Goal: Contribute content

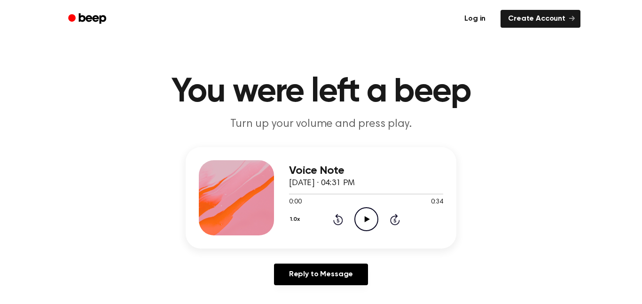
click at [476, 19] on link "Log in" at bounding box center [475, 19] width 40 height 22
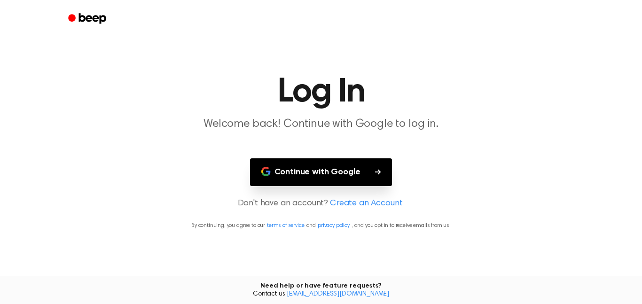
click at [300, 170] on button "Continue with Google" at bounding box center [321, 172] width 142 height 28
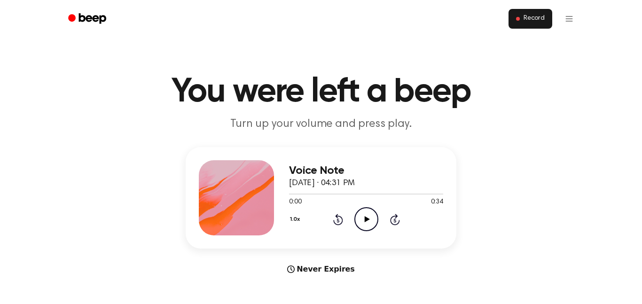
click at [534, 11] on button "Record" at bounding box center [531, 19] width 44 height 20
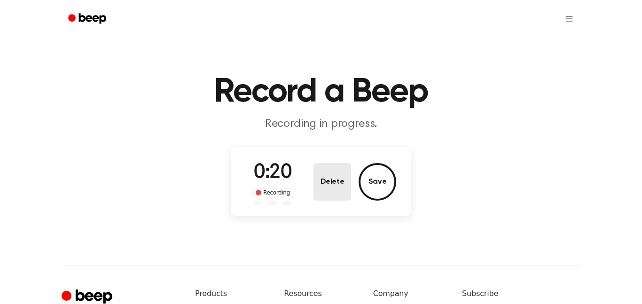
click at [335, 174] on button "Delete" at bounding box center [333, 182] width 38 height 38
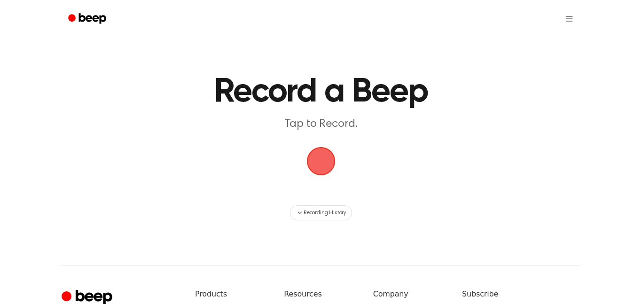
click at [328, 171] on span "button" at bounding box center [321, 161] width 29 height 29
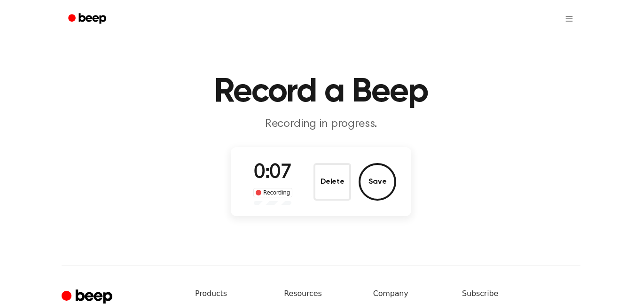
click at [328, 171] on button "Delete" at bounding box center [333, 182] width 38 height 38
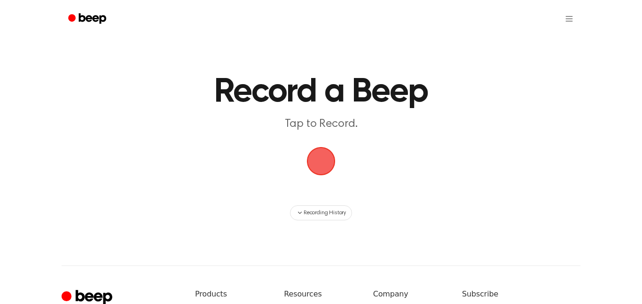
click at [325, 167] on span "button" at bounding box center [321, 161] width 34 height 34
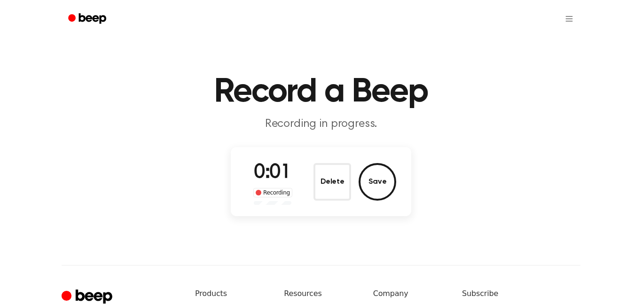
click at [325, 167] on button "Delete" at bounding box center [333, 182] width 38 height 38
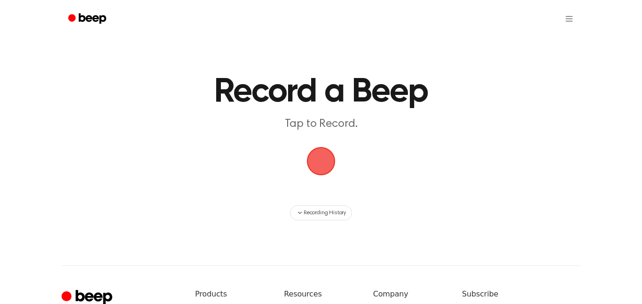
click at [322, 164] on span "button" at bounding box center [321, 161] width 35 height 35
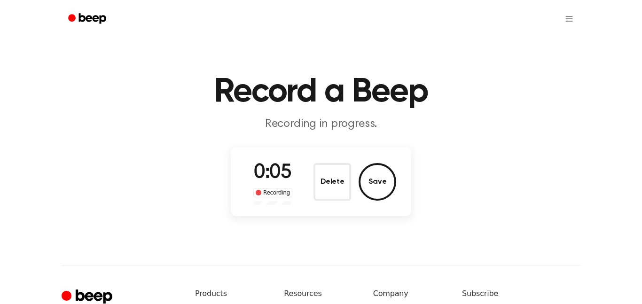
click at [322, 164] on button "Delete" at bounding box center [333, 182] width 38 height 38
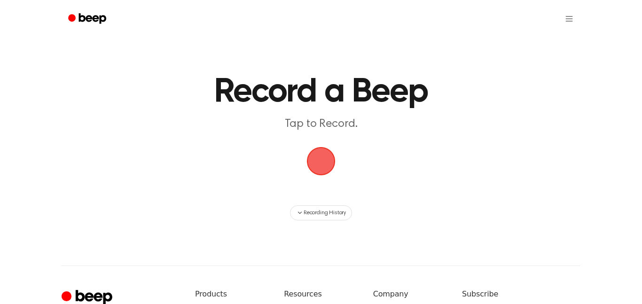
click at [319, 158] on span "button" at bounding box center [321, 161] width 31 height 31
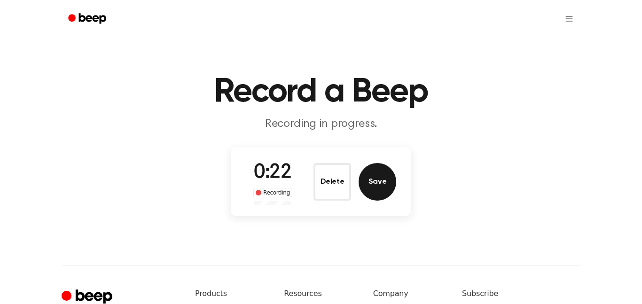
click at [386, 175] on button "Save" at bounding box center [378, 182] width 38 height 38
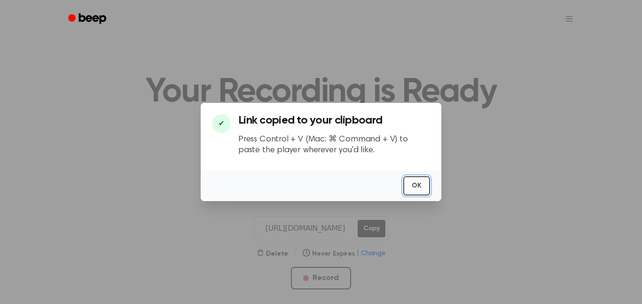
click at [413, 181] on button "OK" at bounding box center [416, 185] width 27 height 19
